Goal: Transaction & Acquisition: Purchase product/service

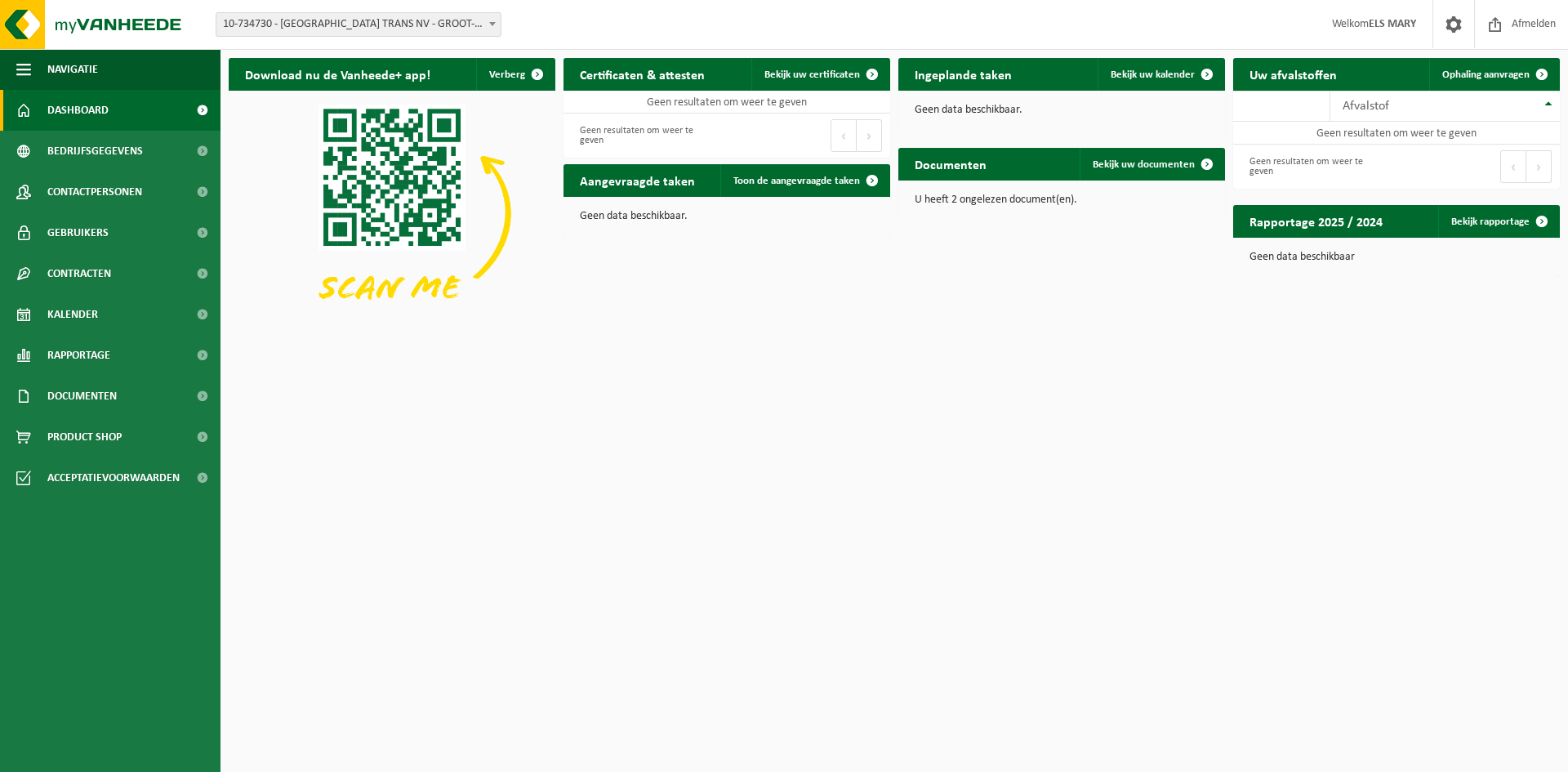
click at [90, 106] on span "Dashboard" at bounding box center [78, 110] width 61 height 41
click at [100, 396] on span "Documenten" at bounding box center [82, 397] width 69 height 41
click at [77, 441] on span "Facturen" at bounding box center [71, 437] width 43 height 31
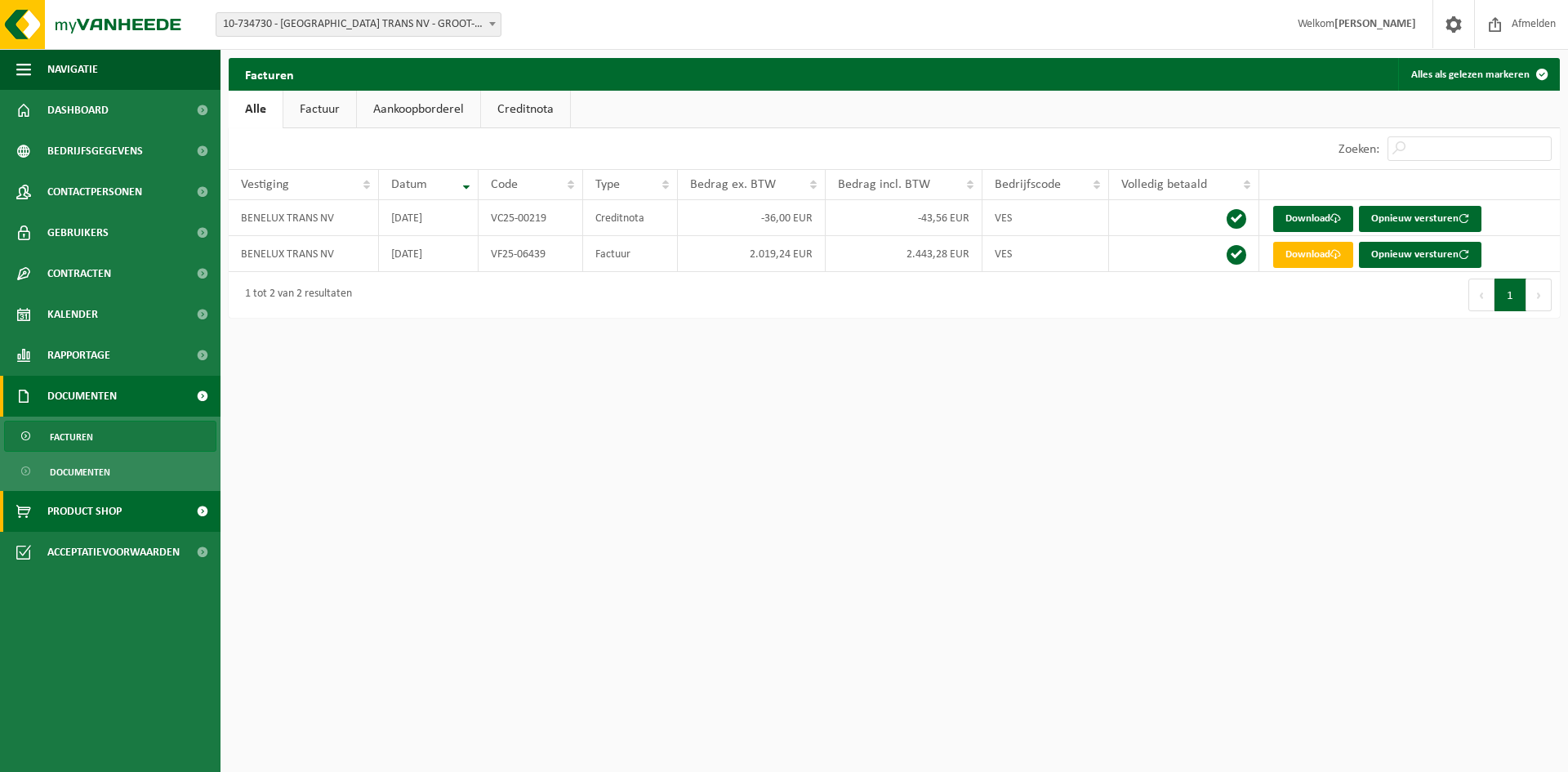
click at [94, 509] on span "Product Shop" at bounding box center [84, 512] width 74 height 41
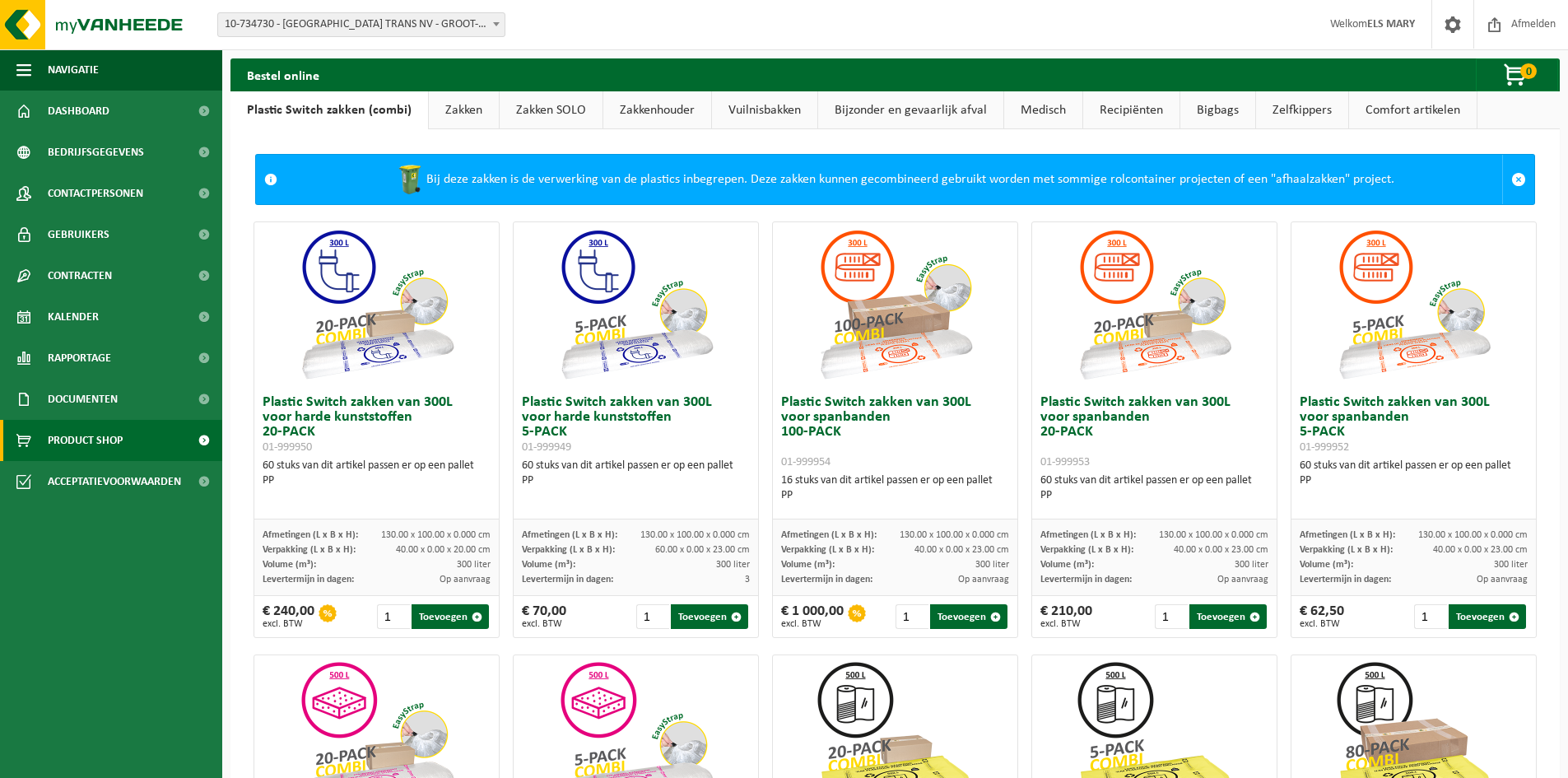
click at [471, 108] on link "Zakken" at bounding box center [464, 110] width 70 height 38
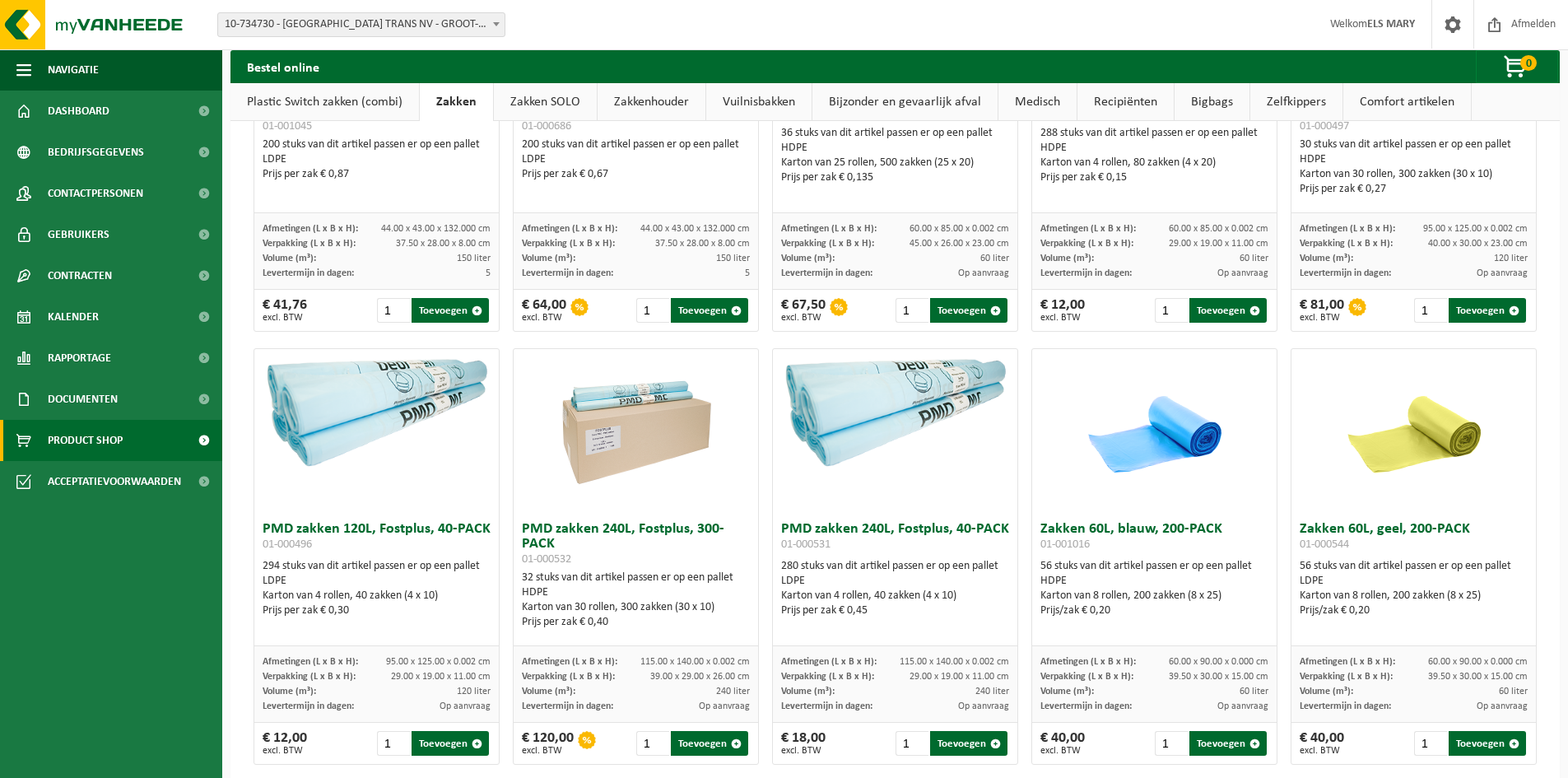
click at [633, 101] on link "Zakkenhouder" at bounding box center [652, 102] width 107 height 38
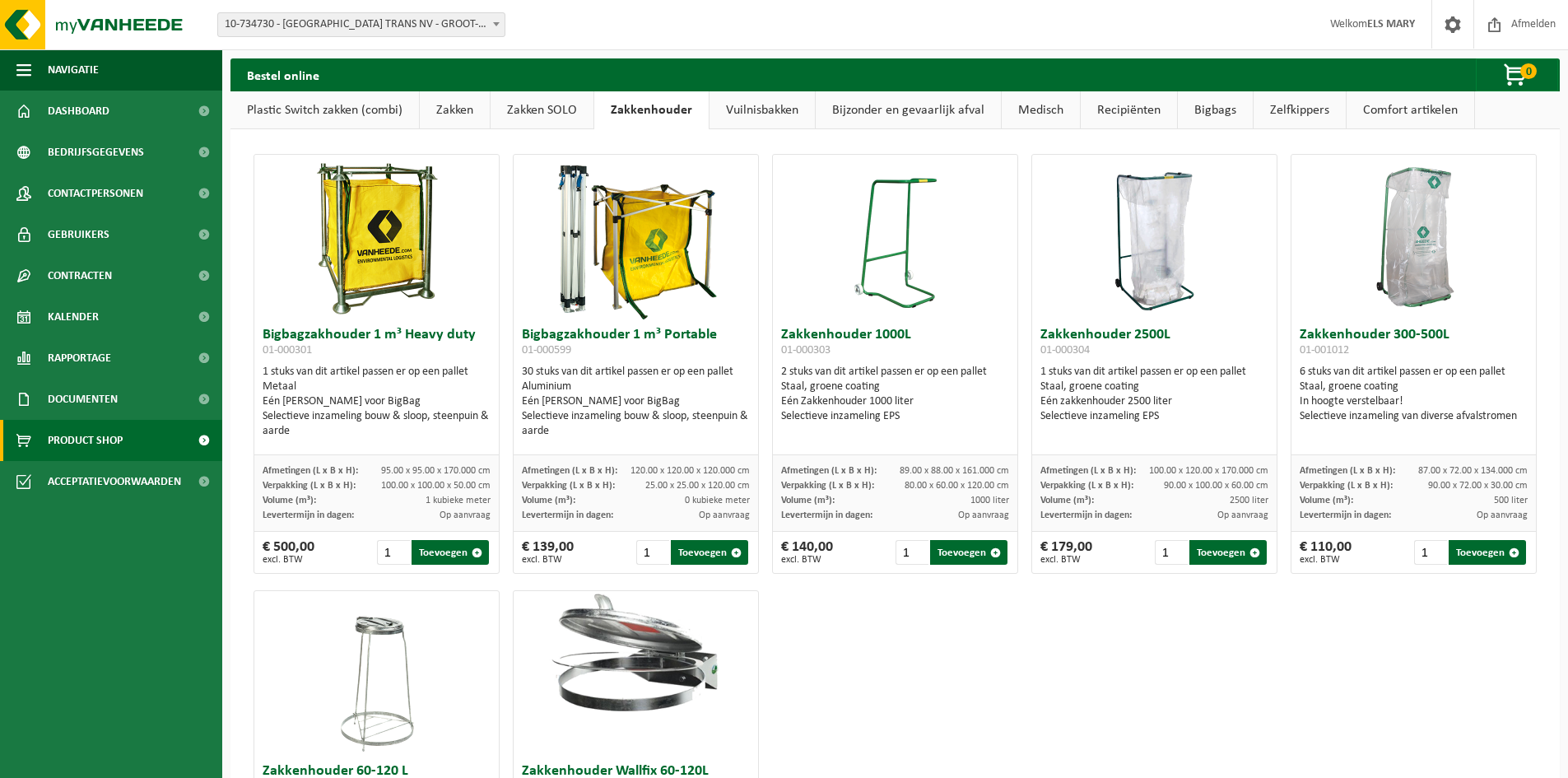
click at [752, 105] on link "Vuilnisbakken" at bounding box center [763, 110] width 106 height 38
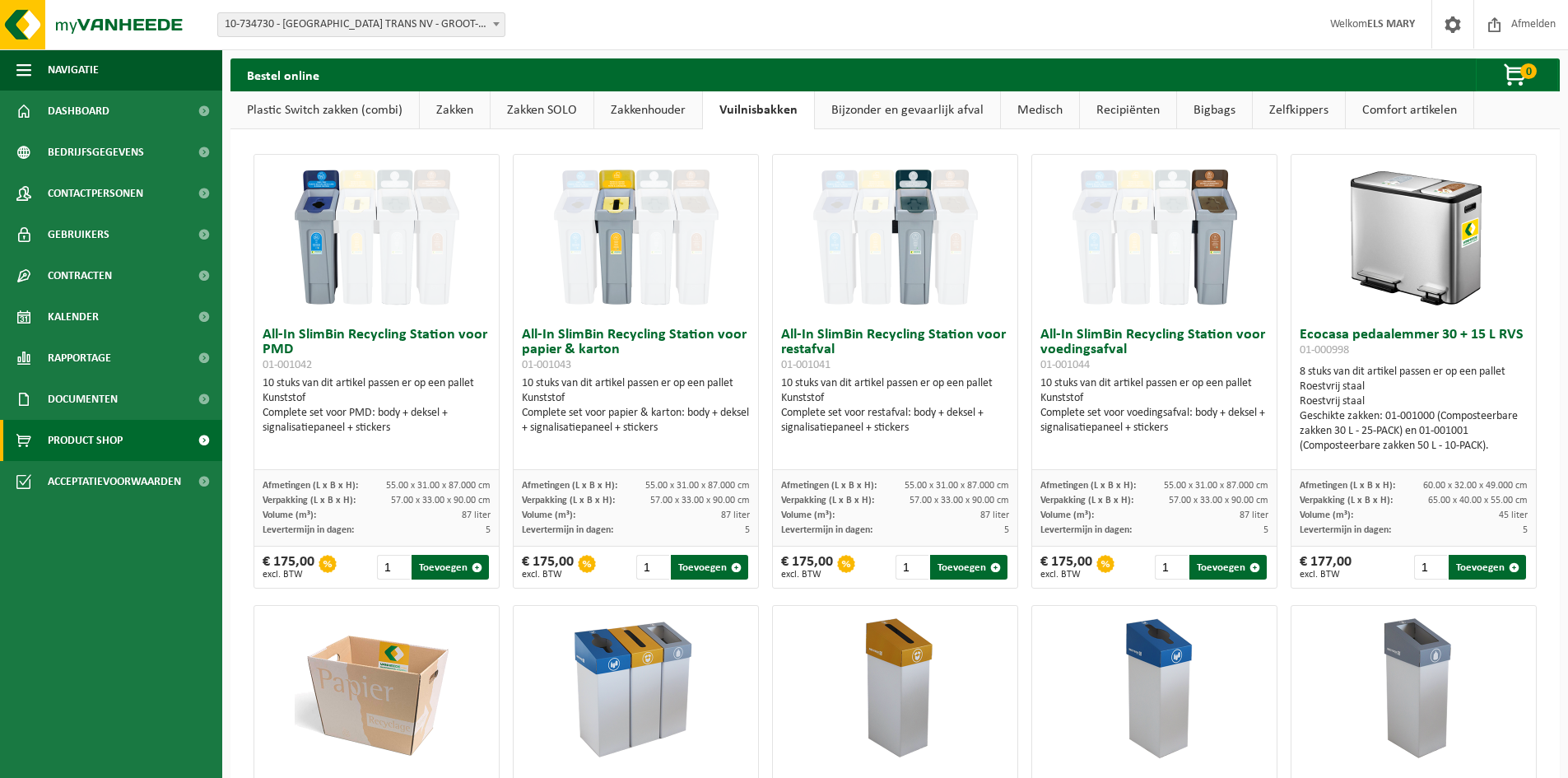
click at [885, 105] on link "Bijzonder en gevaarlijk afval" at bounding box center [907, 110] width 185 height 38
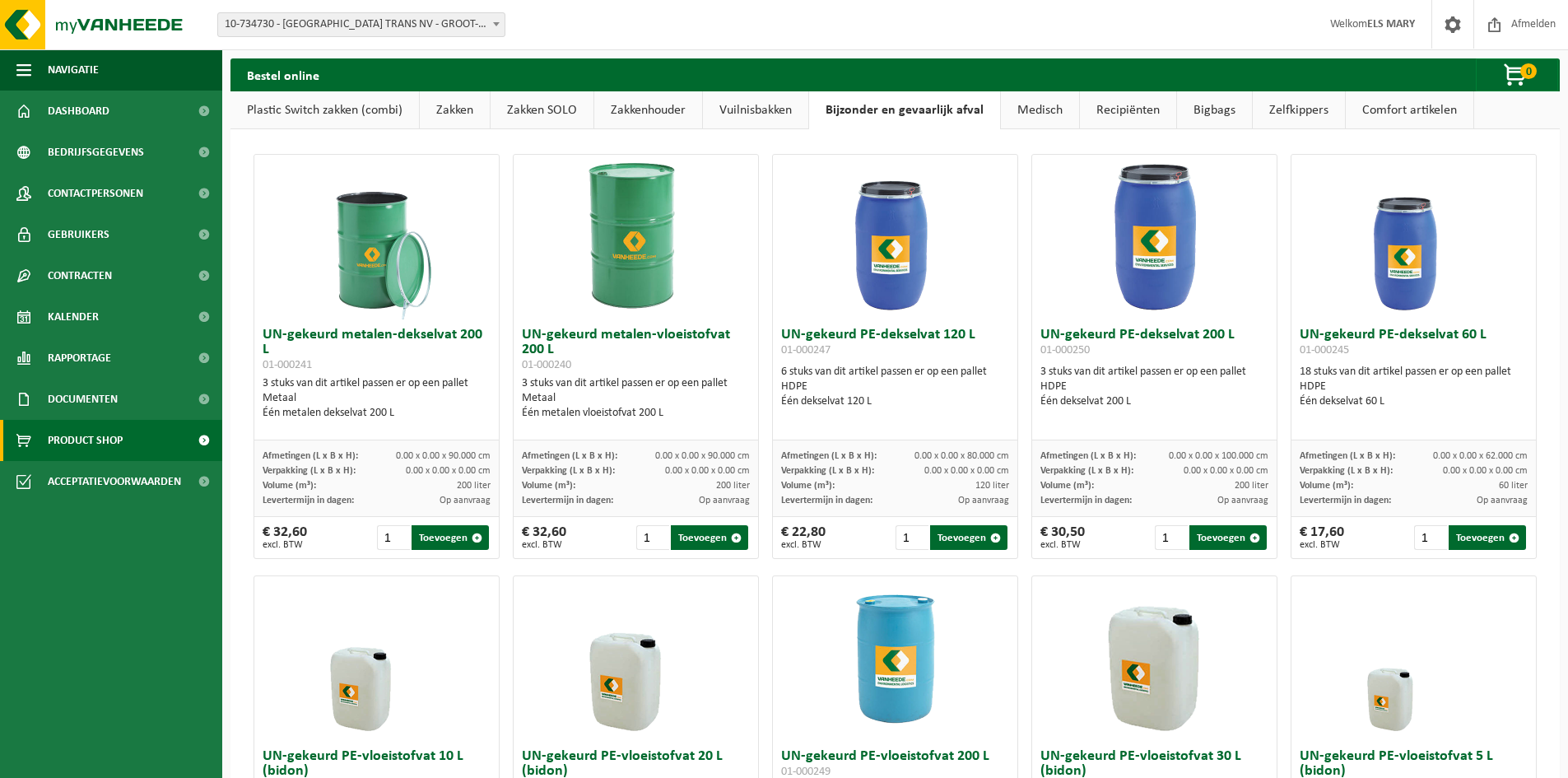
click at [1044, 104] on link "Medisch" at bounding box center [1040, 110] width 78 height 38
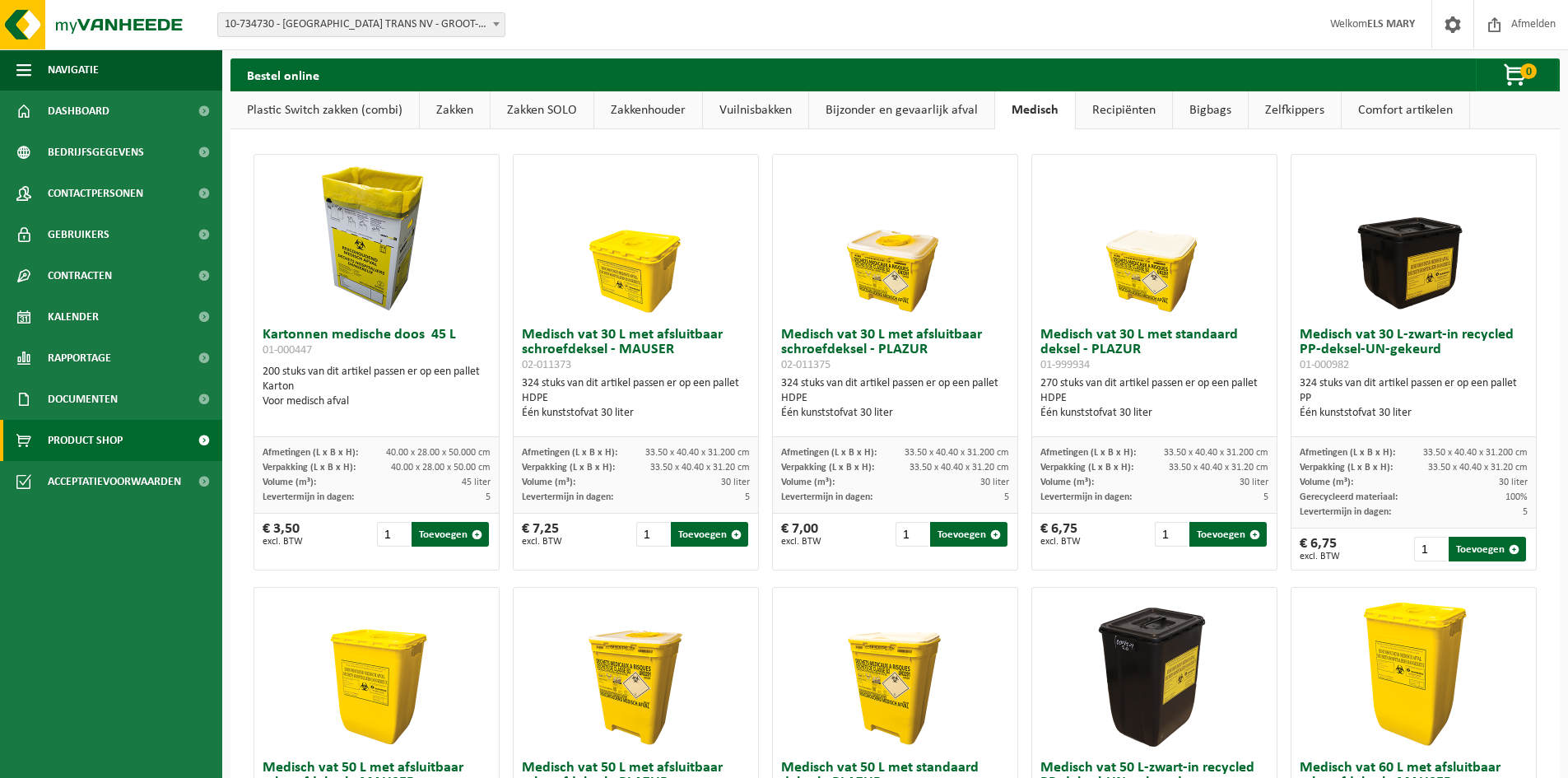
click at [1097, 113] on link "Recipiënten" at bounding box center [1124, 110] width 96 height 38
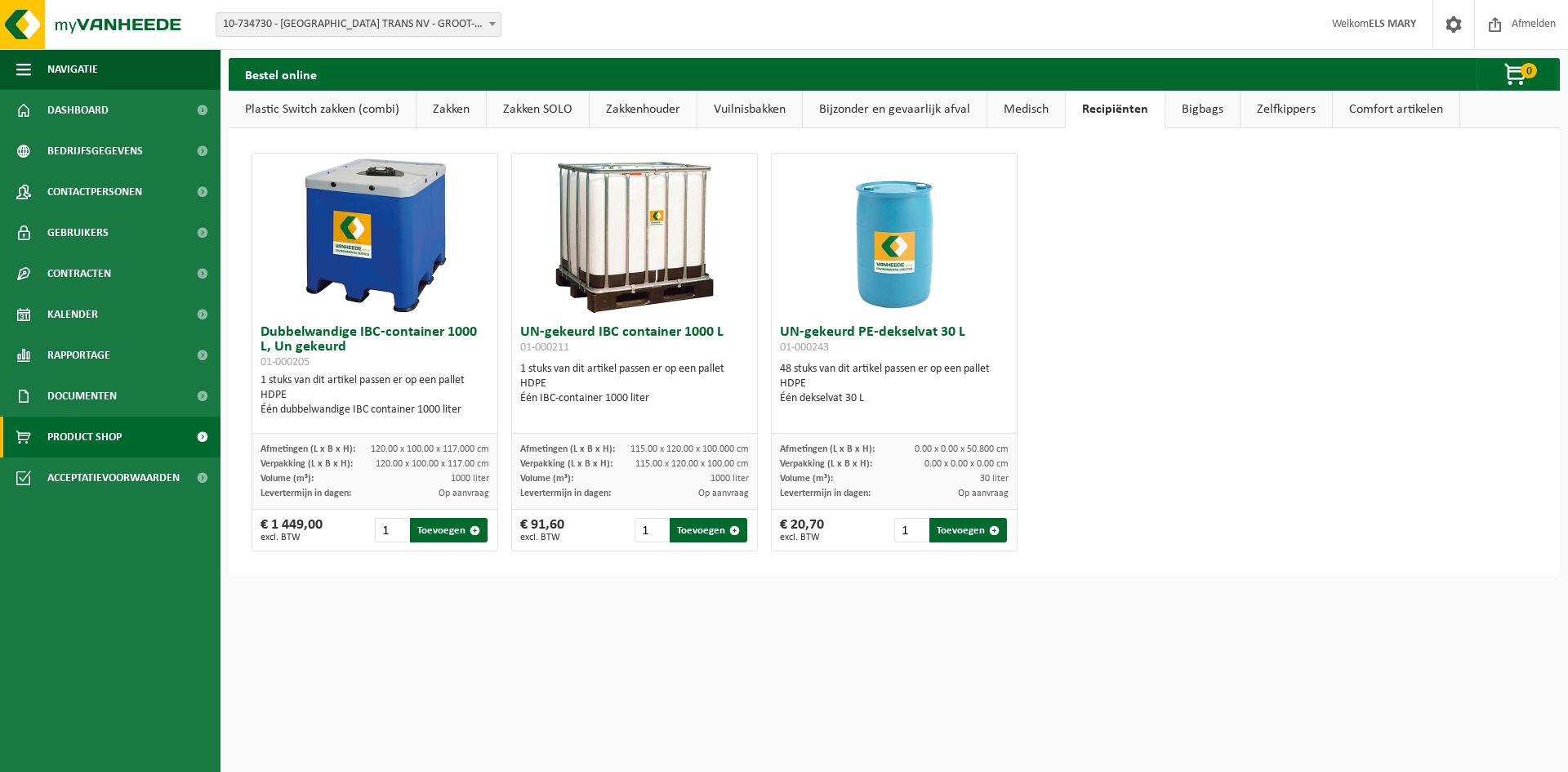
click at [1183, 111] on link "Bigbags" at bounding box center [1202, 109] width 74 height 37
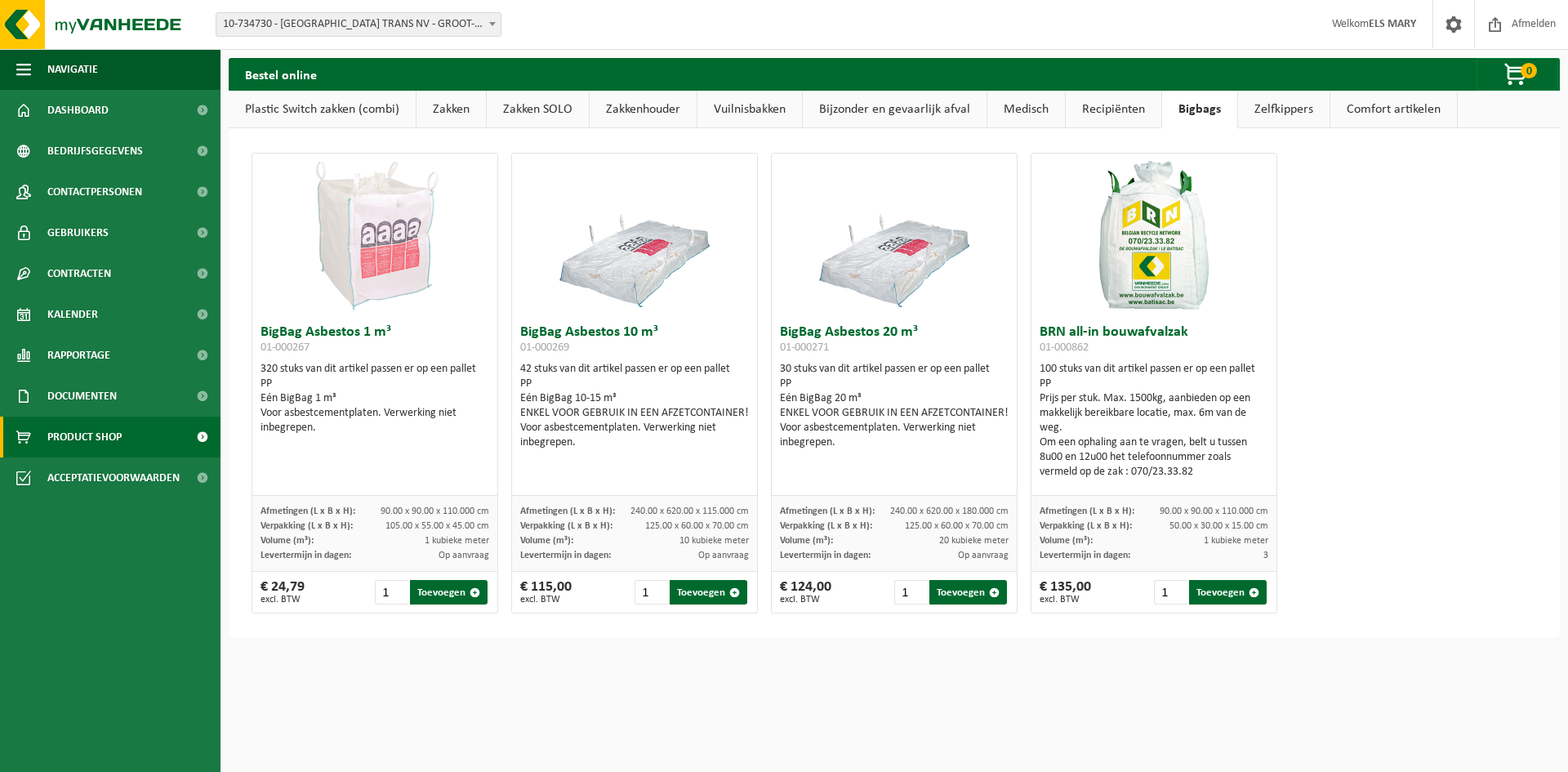
click at [1297, 107] on link "Zelfkippers" at bounding box center [1285, 109] width 92 height 37
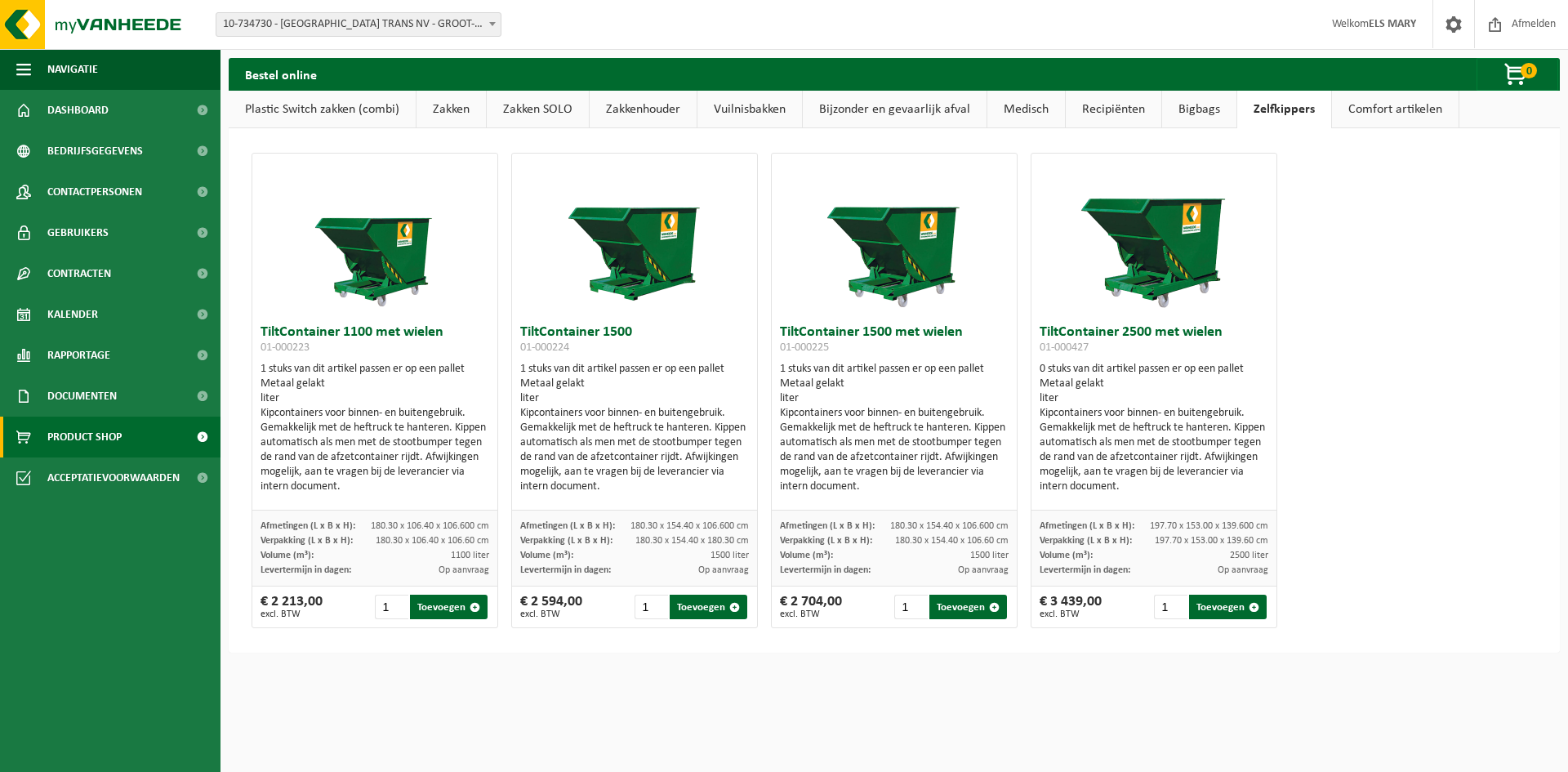
click at [1406, 111] on link "Comfort artikelen" at bounding box center [1395, 109] width 126 height 37
